Goal: Find specific page/section: Find specific page/section

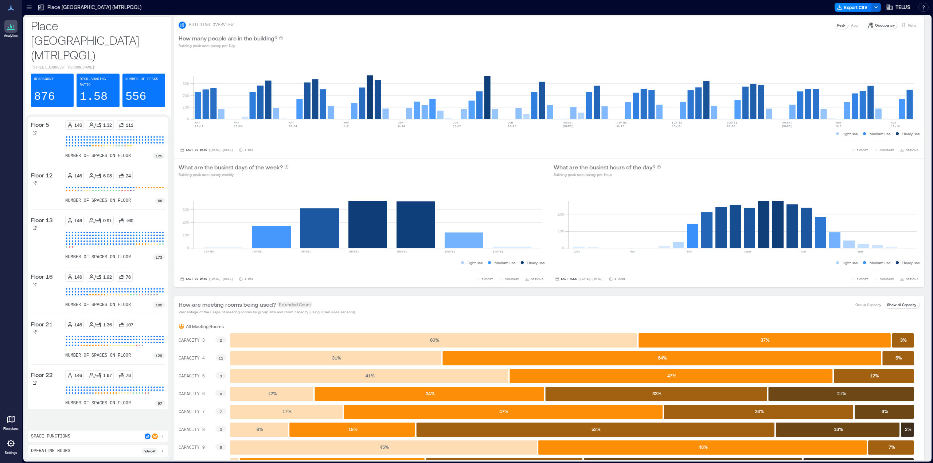
click at [30, 11] on icon at bounding box center [29, 7] width 7 height 7
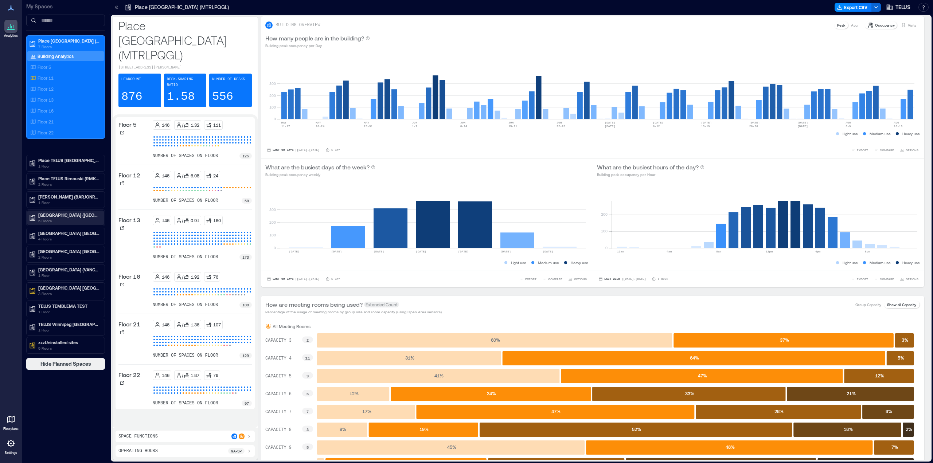
click at [55, 220] on p "5 Floors" at bounding box center [68, 221] width 61 height 6
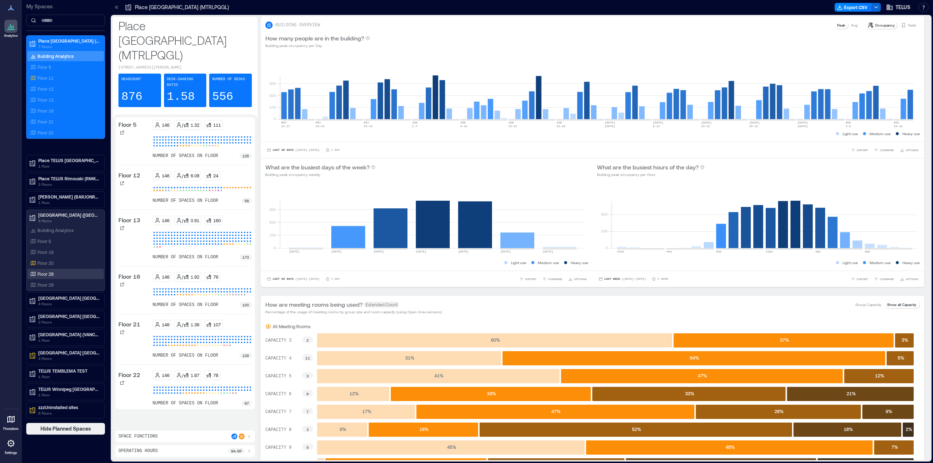
click at [46, 273] on p "Floor 28" at bounding box center [46, 274] width 16 height 6
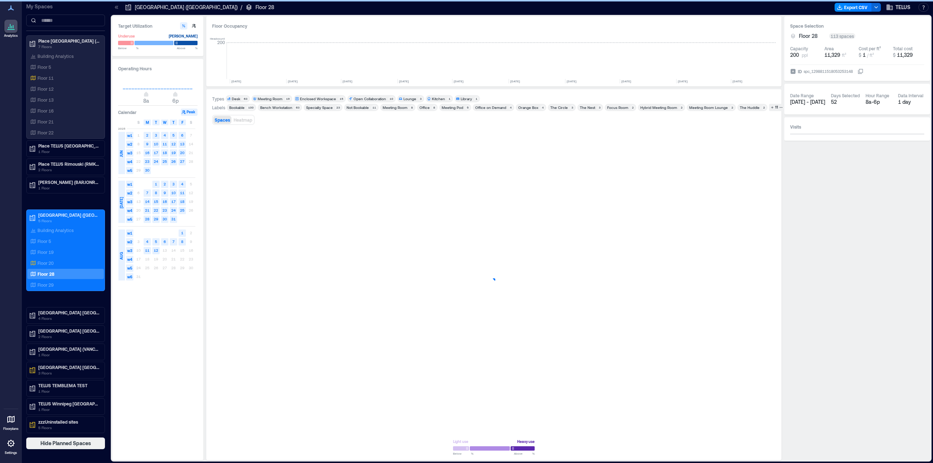
scroll to position [0, 422]
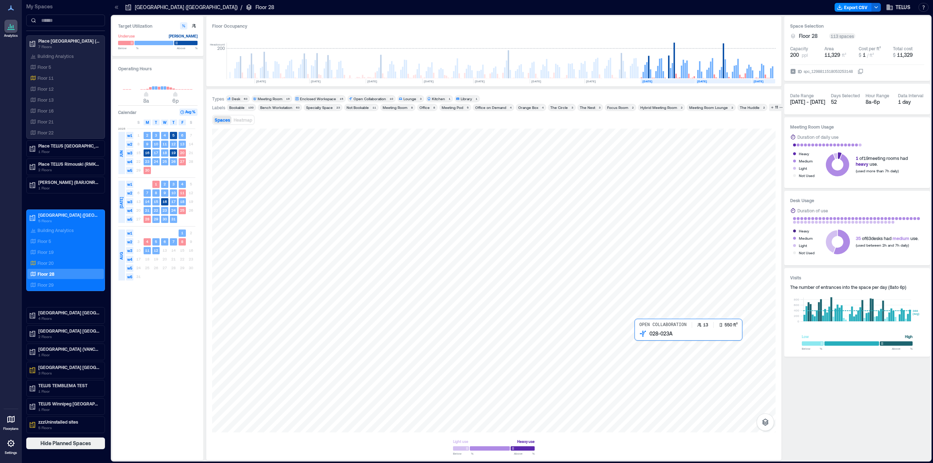
click at [657, 353] on div at bounding box center [493, 281] width 563 height 304
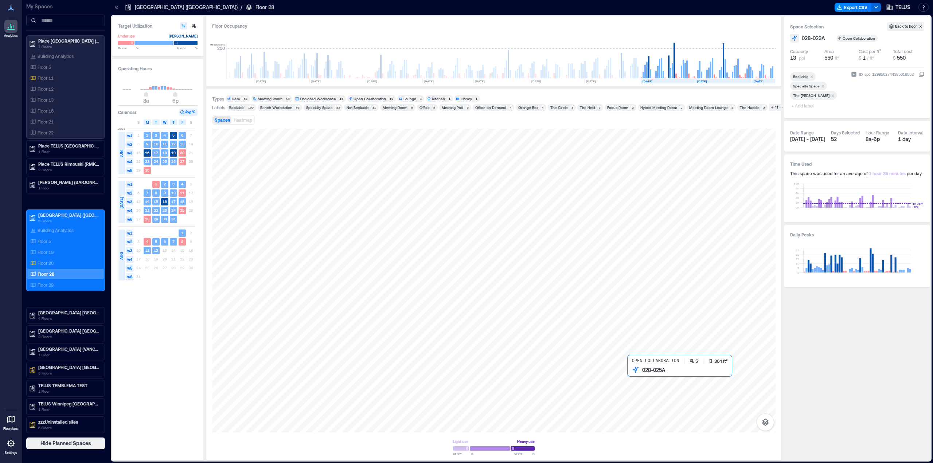
click at [654, 380] on div at bounding box center [493, 281] width 563 height 304
click at [678, 385] on div at bounding box center [493, 281] width 563 height 304
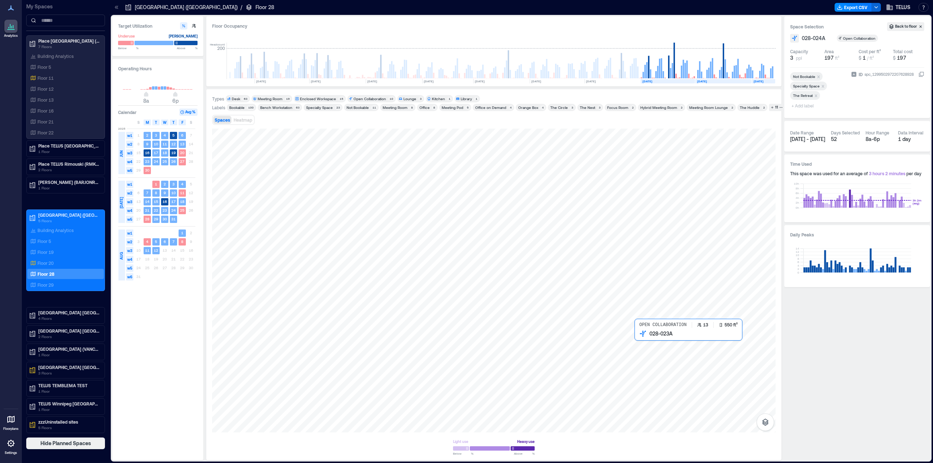
click at [669, 367] on div at bounding box center [493, 281] width 563 height 304
click at [660, 351] on div at bounding box center [493, 281] width 563 height 304
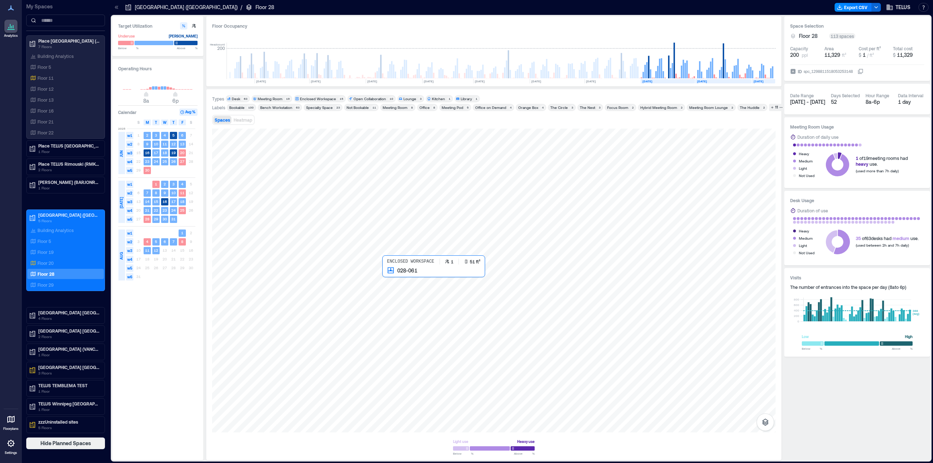
click at [388, 275] on div at bounding box center [493, 281] width 563 height 304
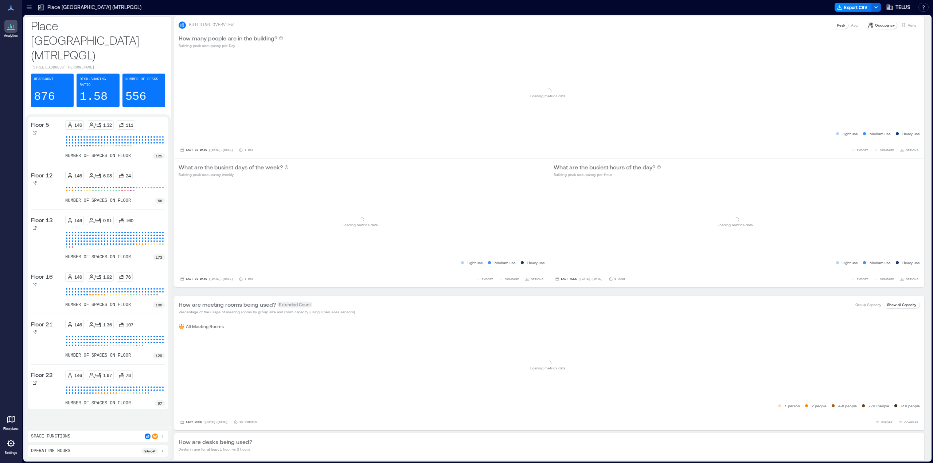
click at [29, 3] on div at bounding box center [29, 7] width 12 height 12
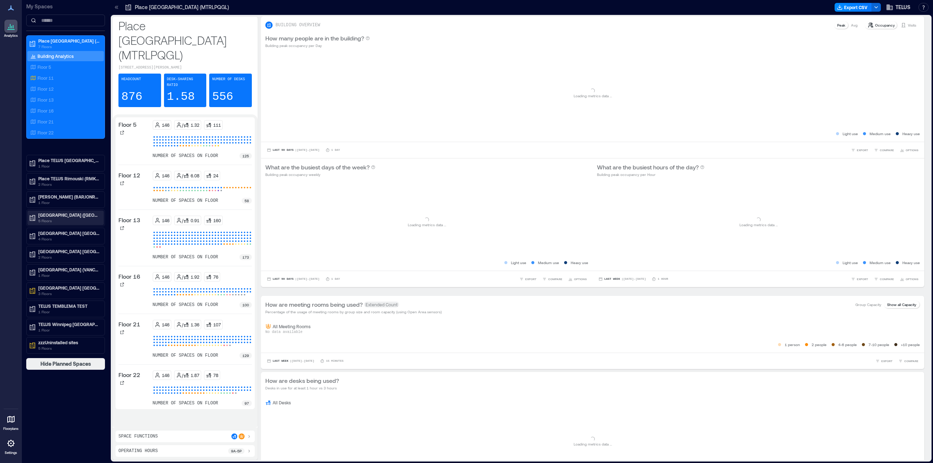
click at [58, 218] on p "[GEOGRAPHIC_DATA] ([GEOGRAPHIC_DATA])" at bounding box center [68, 215] width 61 height 6
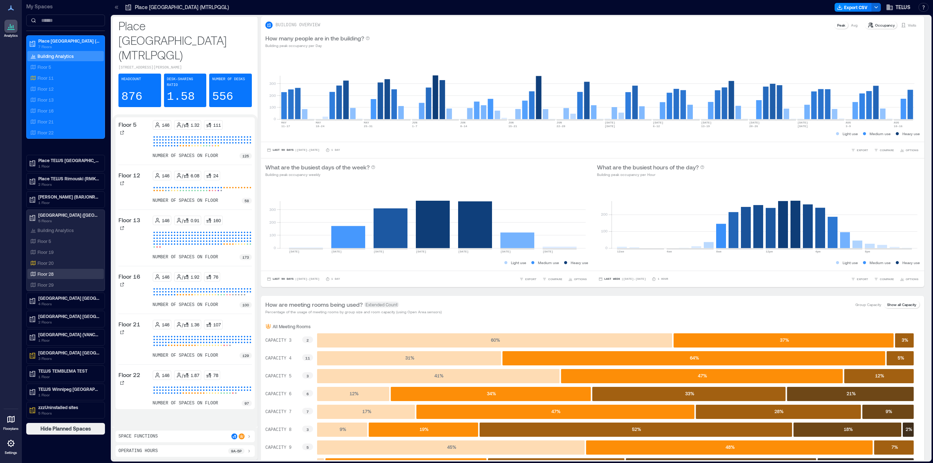
click at [47, 278] on div "Floor 28" at bounding box center [65, 274] width 77 height 10
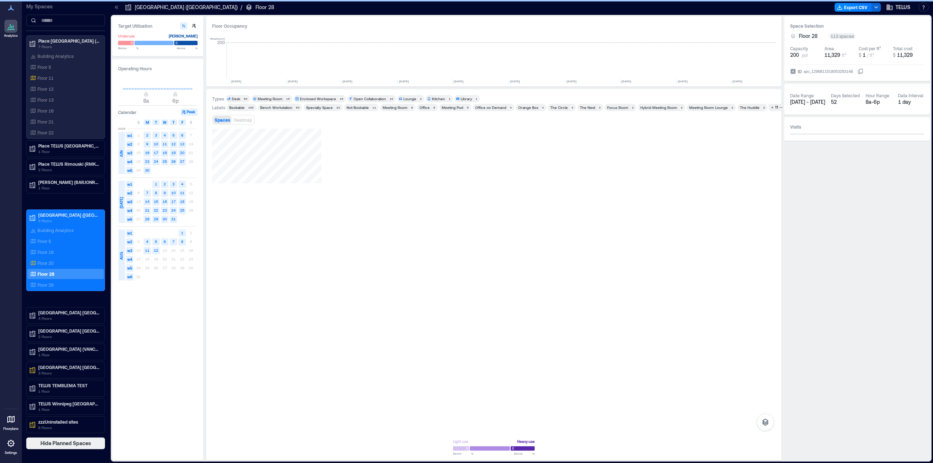
scroll to position [0, 422]
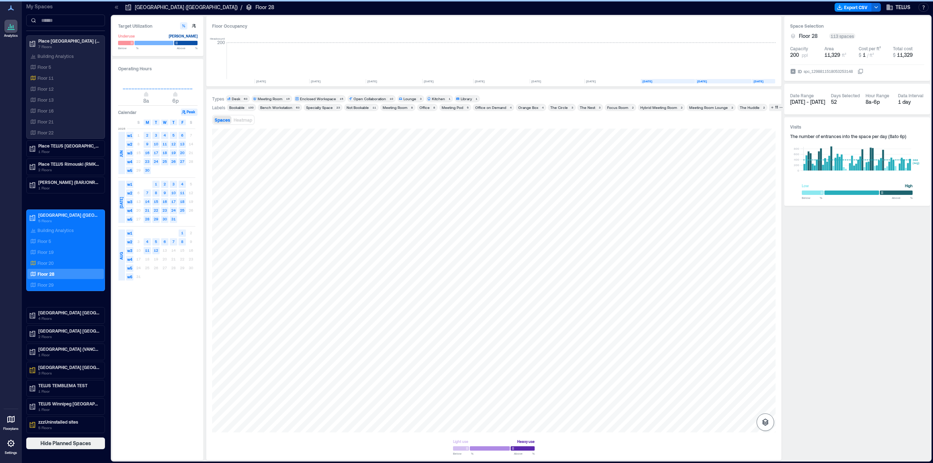
click at [768, 422] on icon "button" at bounding box center [765, 422] width 9 height 9
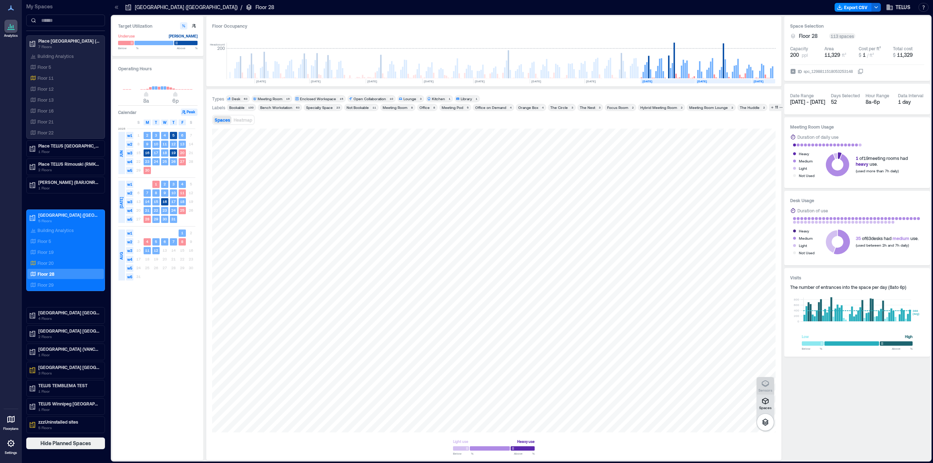
click at [768, 386] on icon "button" at bounding box center [765, 383] width 9 height 9
click at [42, 283] on p "Floor 29" at bounding box center [46, 285] width 16 height 6
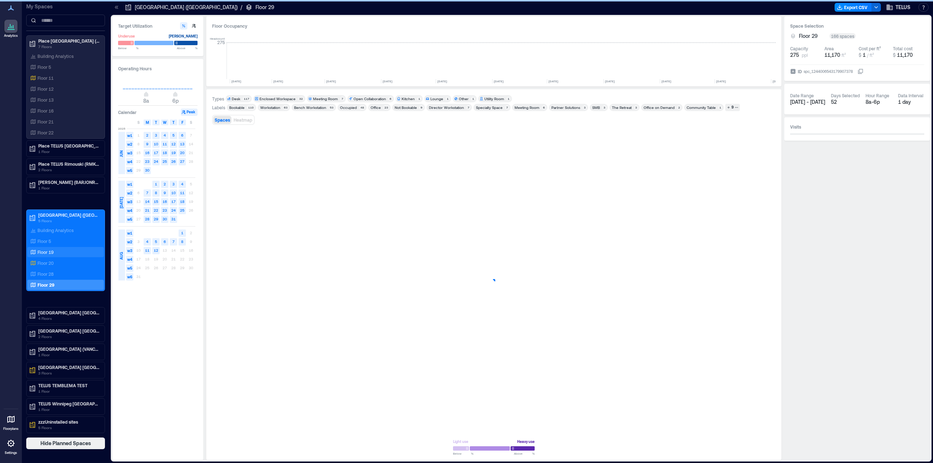
scroll to position [0, 516]
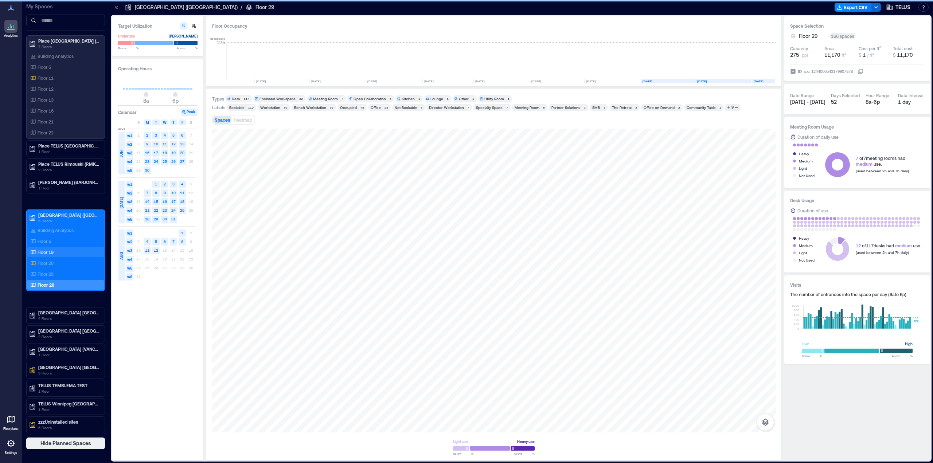
click at [45, 252] on p "Floor 19" at bounding box center [46, 252] width 16 height 6
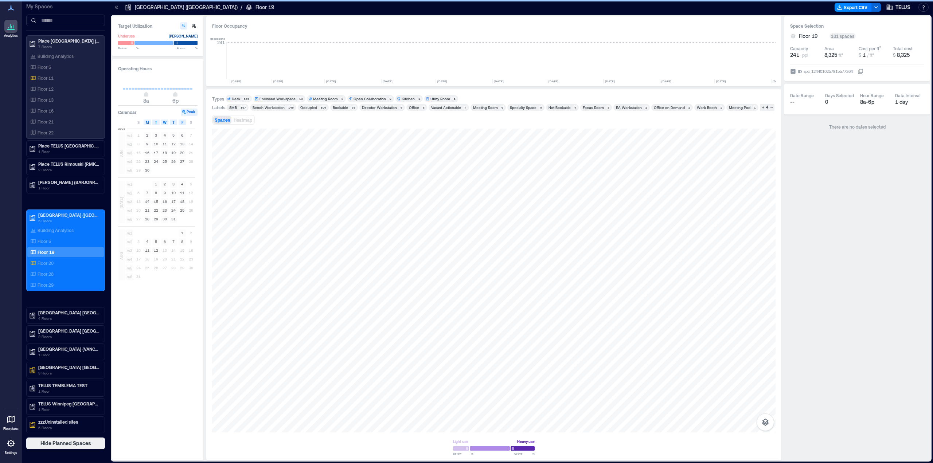
scroll to position [0, 516]
